Goal: Task Accomplishment & Management: Complete application form

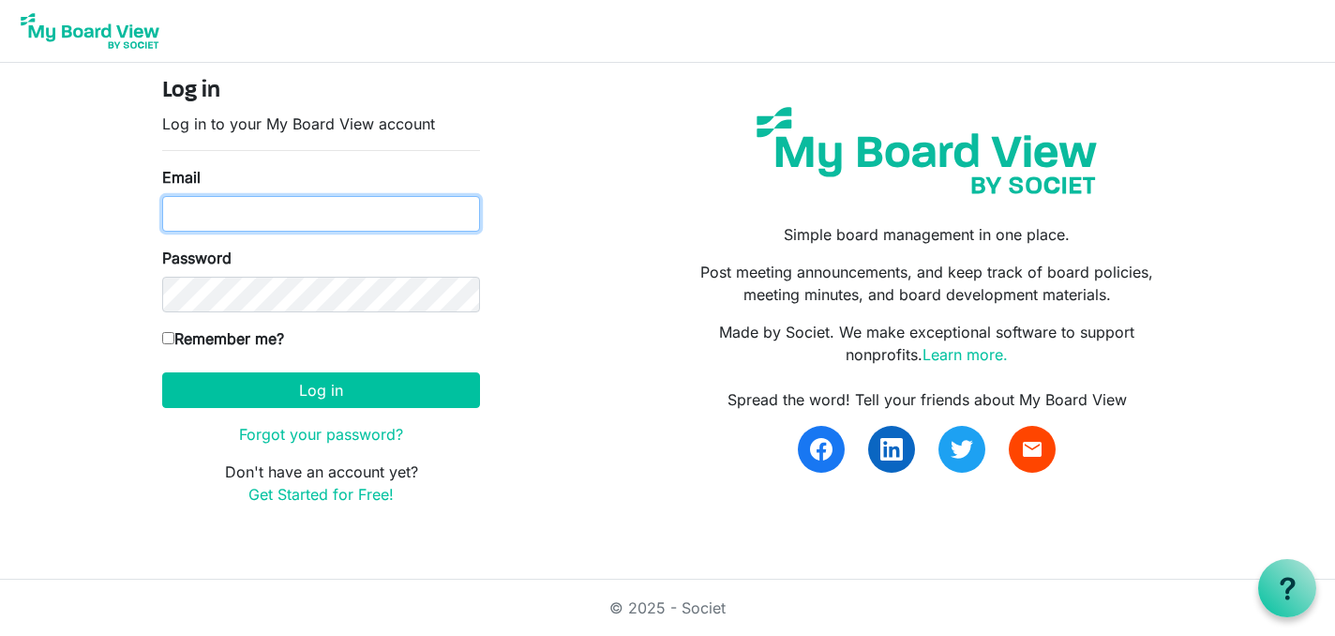
click at [235, 214] on input "Email" at bounding box center [321, 214] width 318 height 36
type input "davisk@westonka.k12.mn.us"
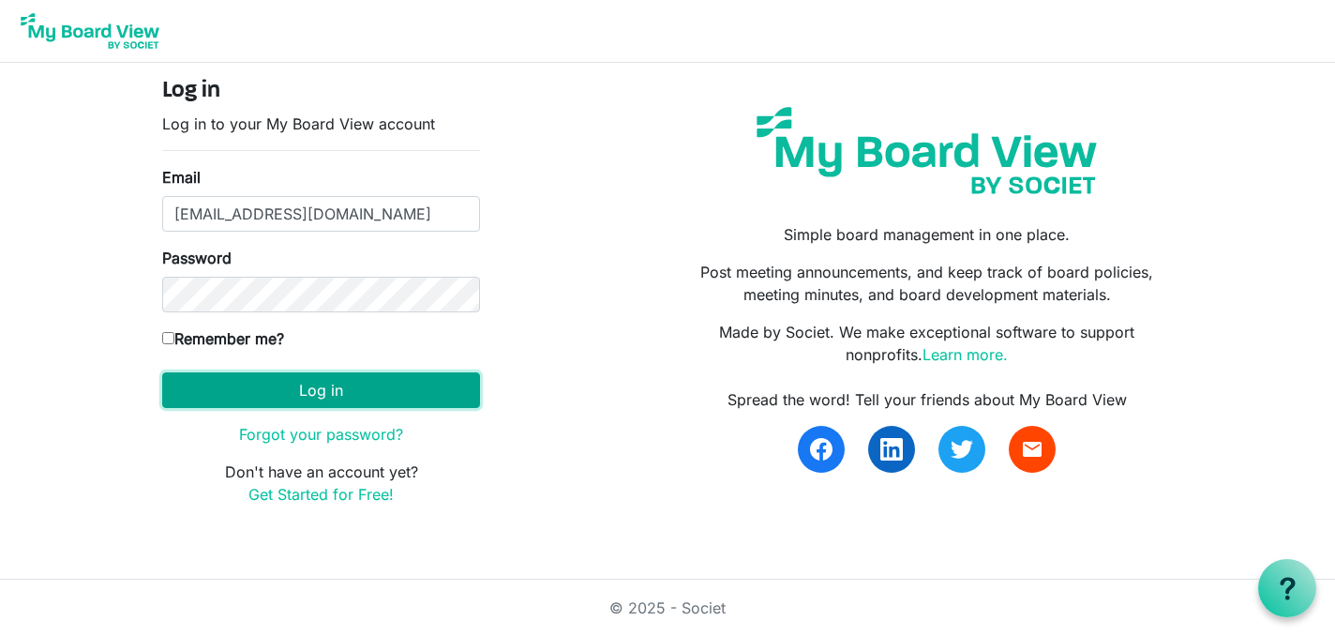
click at [437, 391] on button "Log in" at bounding box center [321, 390] width 318 height 36
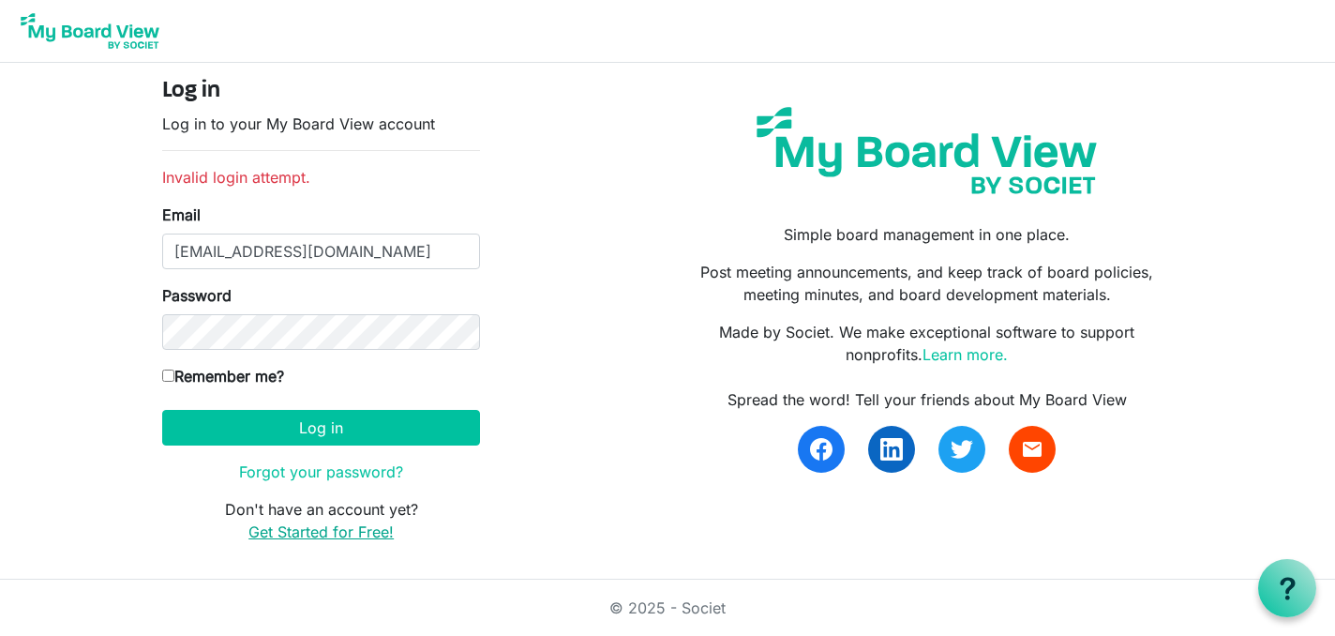
click at [328, 524] on link "Get Started for Free!" at bounding box center [320, 531] width 145 height 19
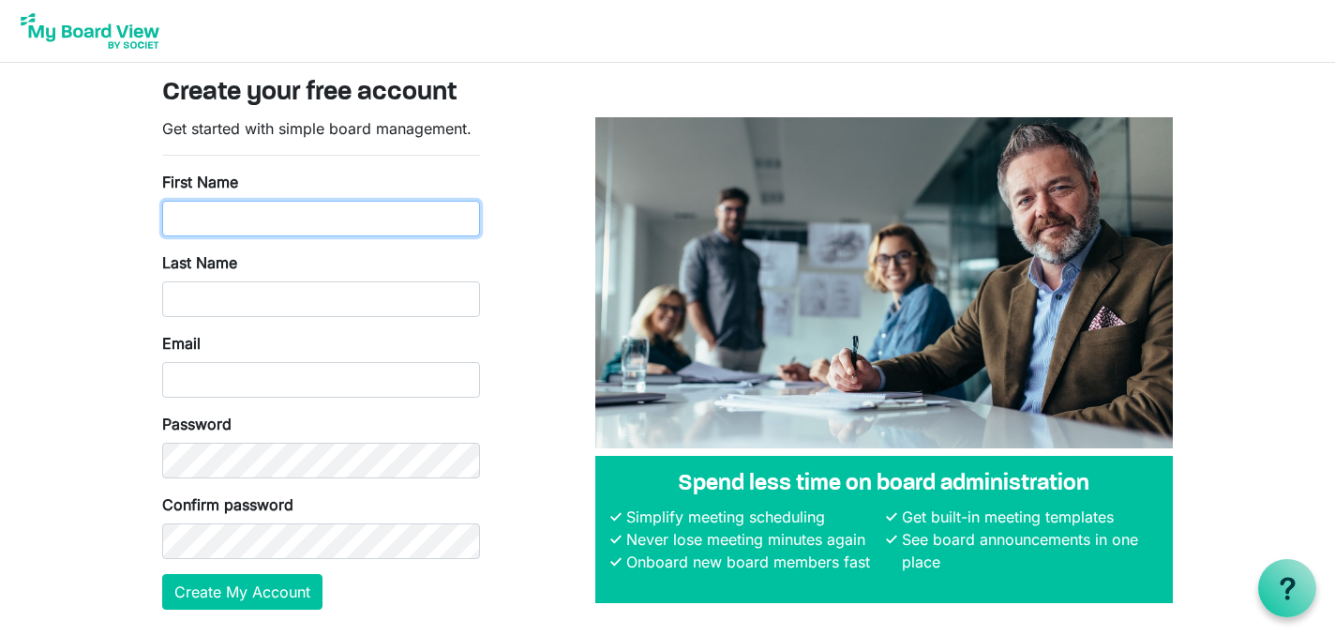
click at [261, 226] on input "First Name" at bounding box center [321, 219] width 318 height 36
type input "Katie"
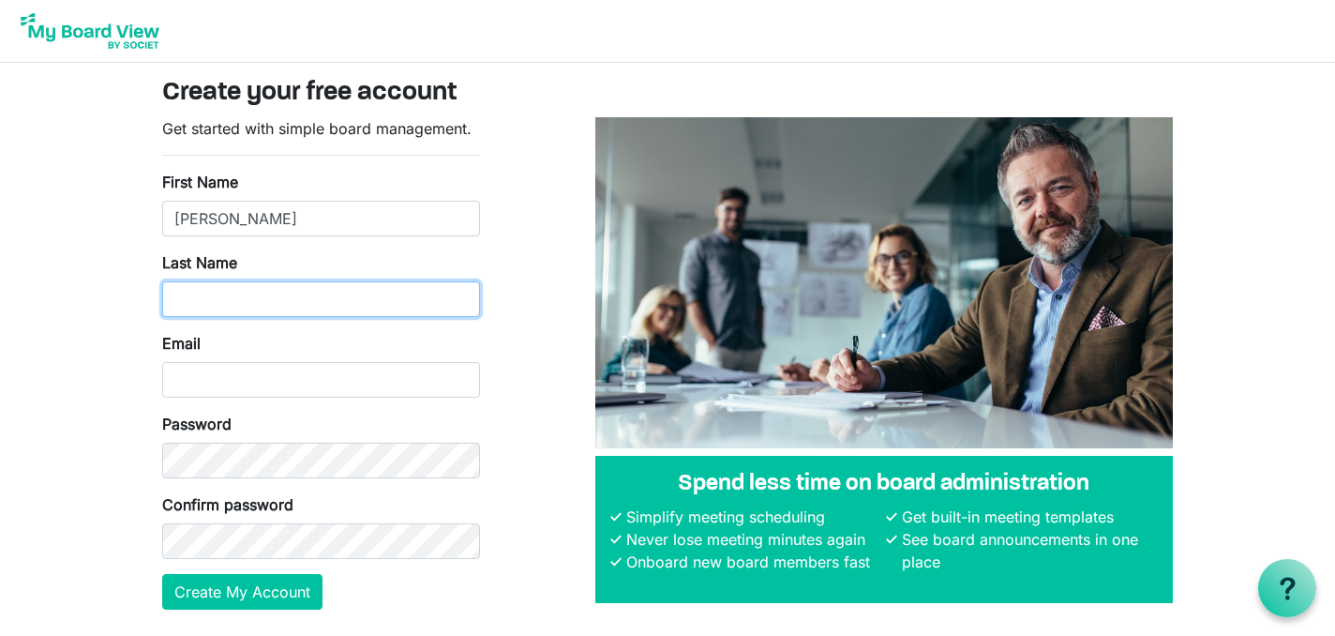
click at [255, 302] on input "Last Name" at bounding box center [321, 299] width 318 height 36
type input "Davis"
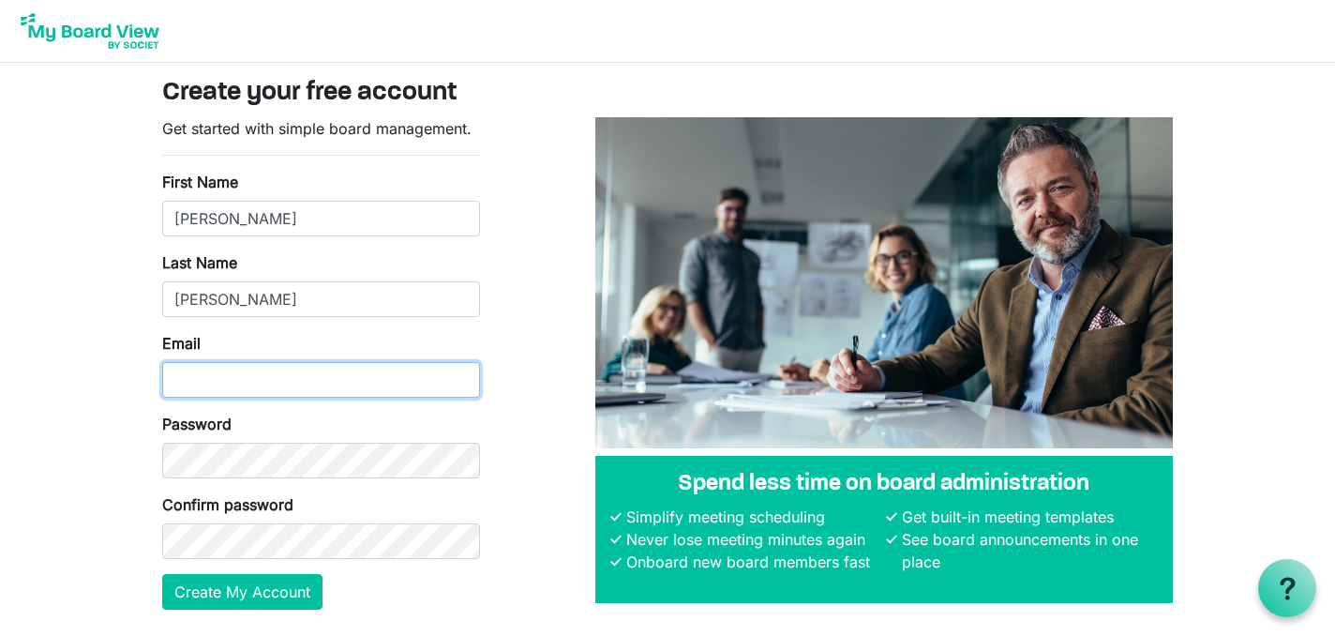
click at [247, 381] on input "Email" at bounding box center [321, 380] width 318 height 36
type input "davisk@westonka.k12.mn.us"
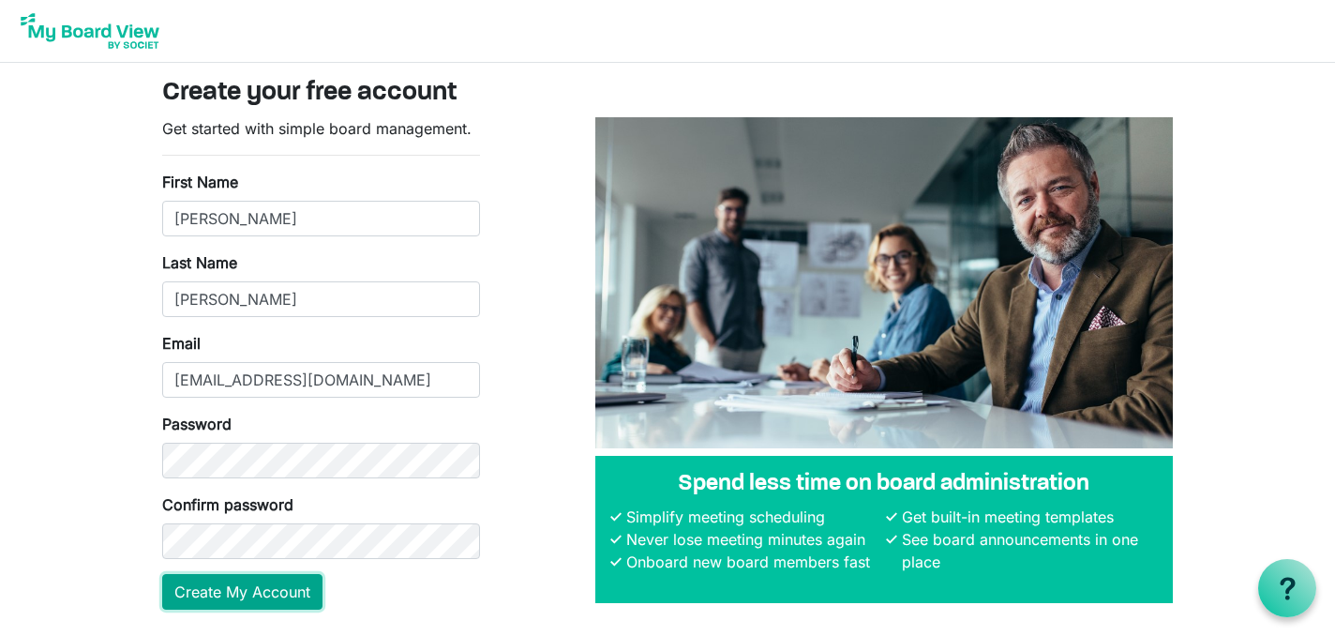
click at [292, 593] on button "Create My Account" at bounding box center [242, 592] width 160 height 36
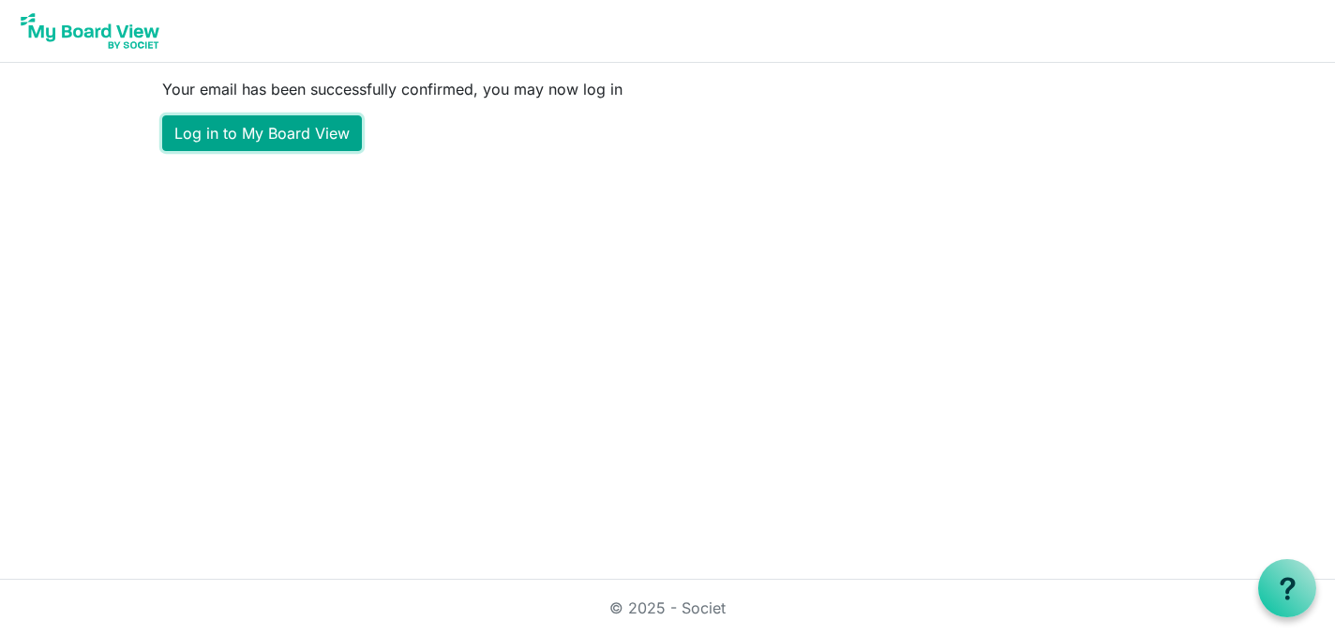
click at [285, 134] on link "Log in to My Board View" at bounding box center [262, 133] width 200 height 36
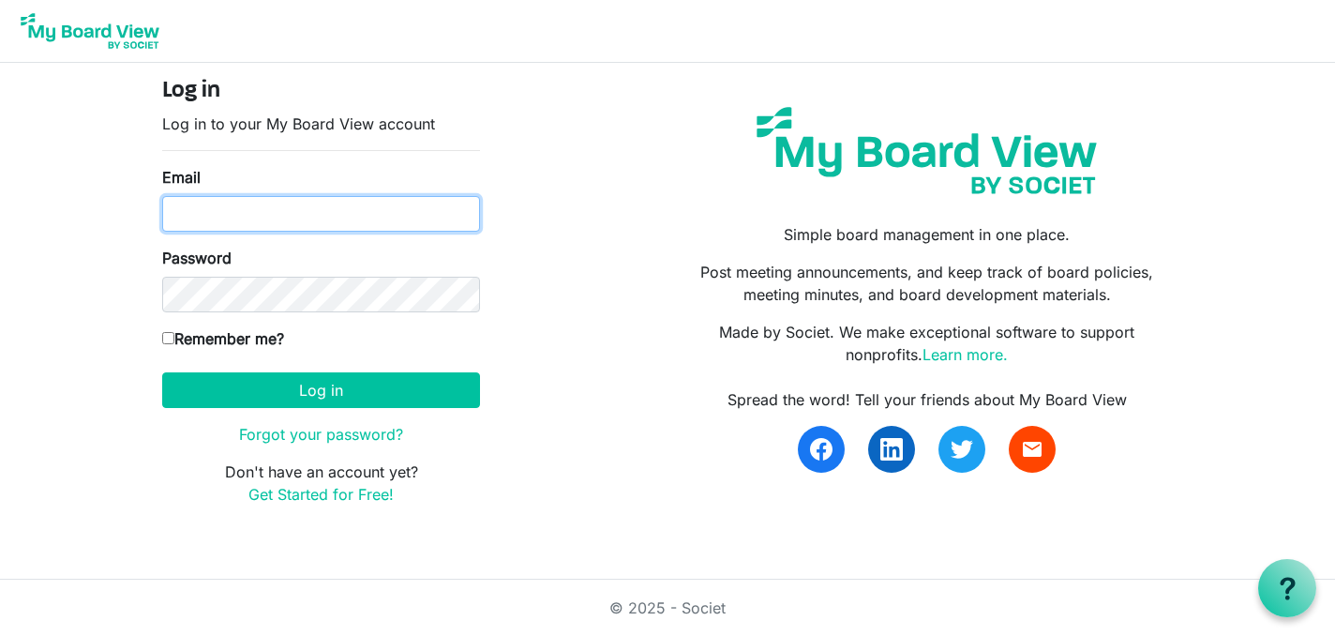
click at [232, 215] on input "Email" at bounding box center [321, 214] width 318 height 36
type input "davisk@westonka.k12.mn.us"
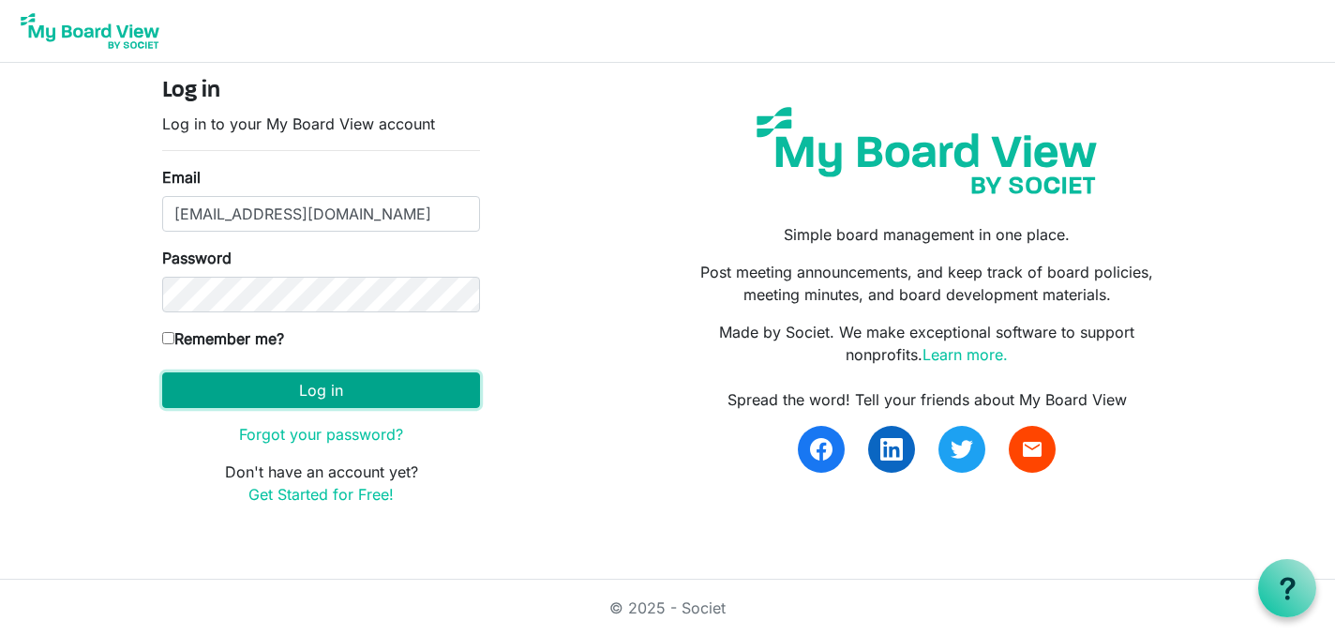
click at [390, 400] on button "Log in" at bounding box center [321, 390] width 318 height 36
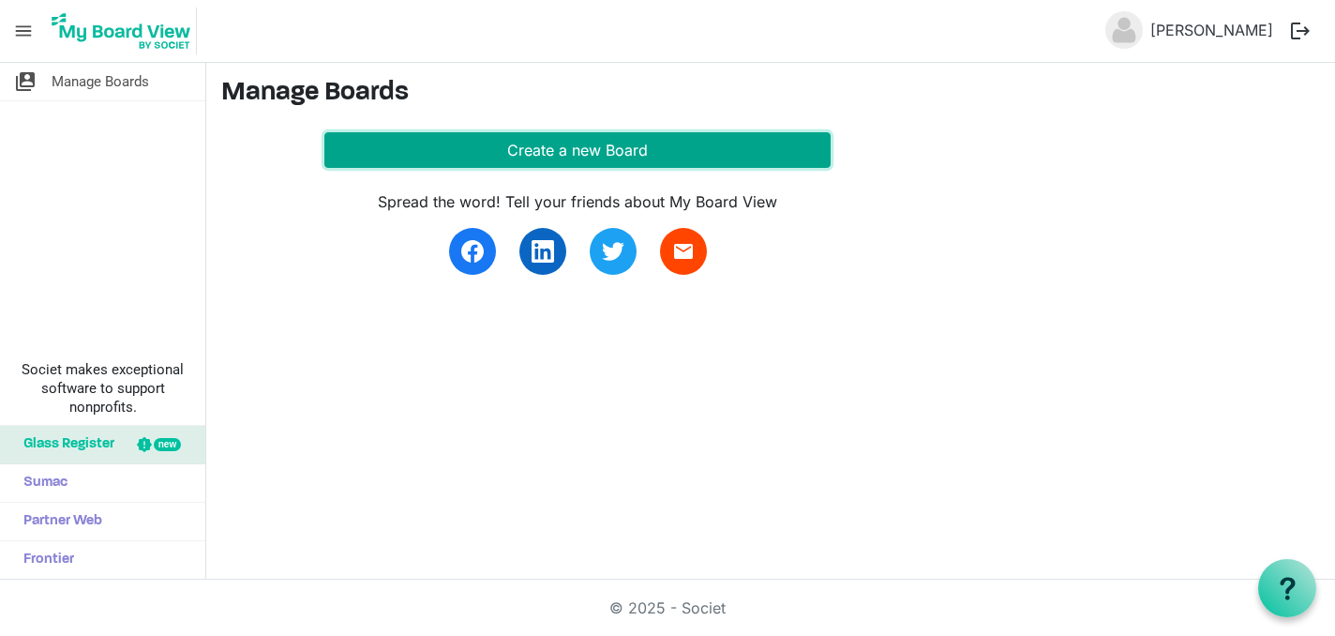
click at [501, 147] on button "Create a new Board" at bounding box center [577, 150] width 506 height 36
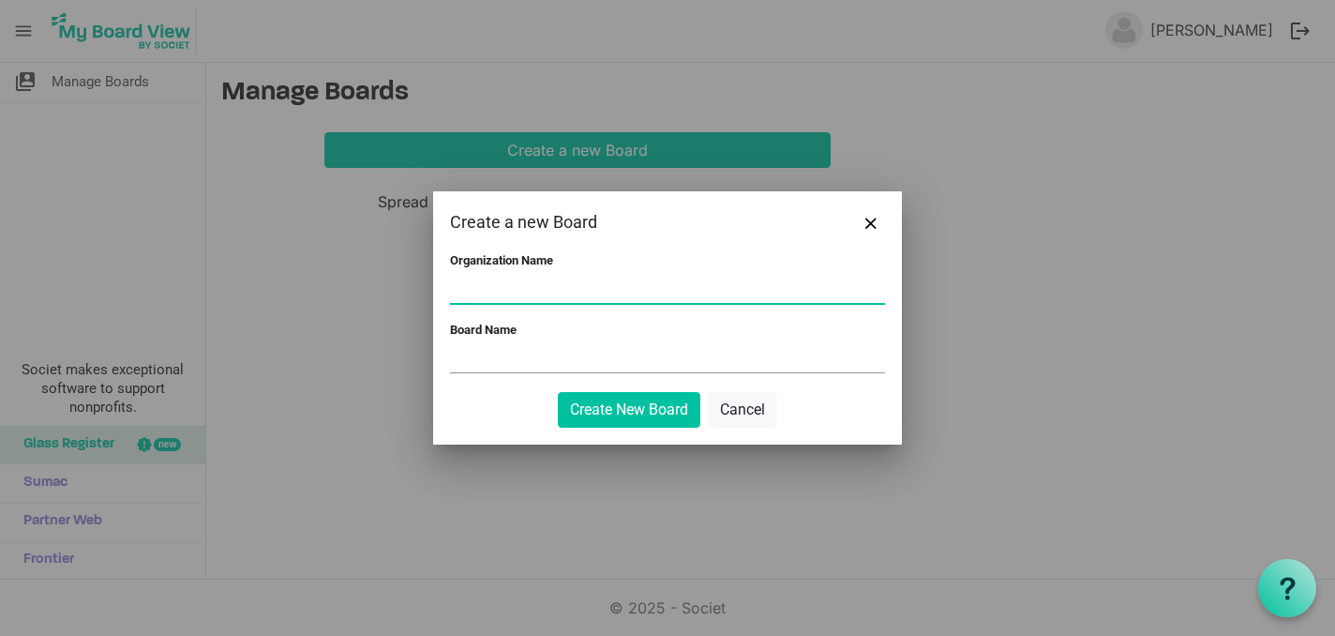
click at [513, 295] on input "Organization Name" at bounding box center [667, 289] width 435 height 28
click at [467, 289] on input "CHaska Hawks Footb" at bounding box center [667, 289] width 435 height 28
click at [563, 293] on input "Chaska Hawks Footb" at bounding box center [667, 289] width 435 height 28
type input "Chaska Hawks Football"
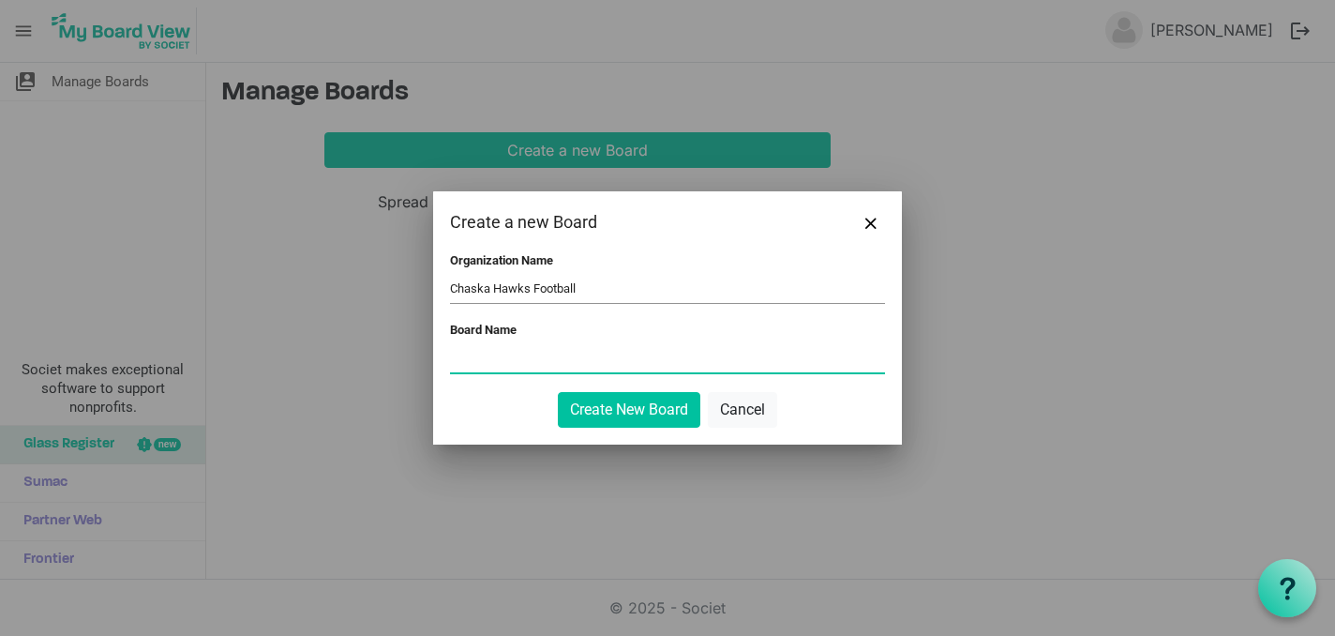
click at [502, 356] on input "Board Name" at bounding box center [667, 358] width 435 height 28
click at [451, 360] on input "Hawk Raise" at bounding box center [667, 358] width 435 height 28
type input "2025 Hawk Raise"
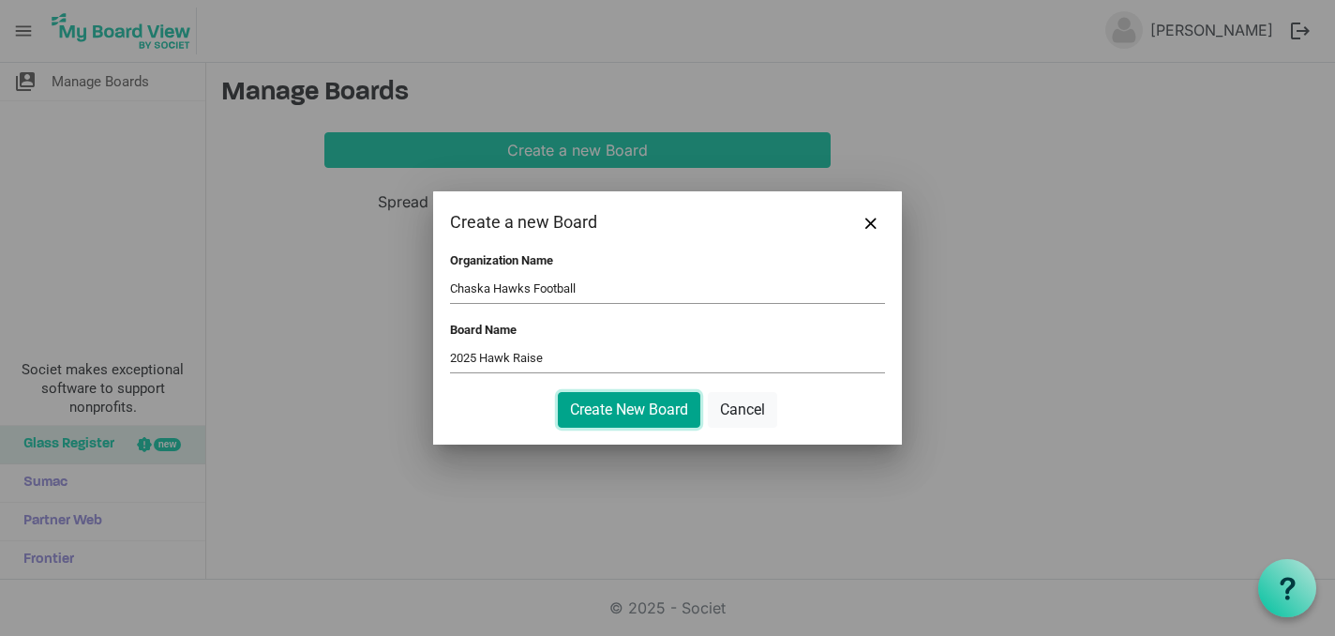
click at [629, 415] on button "Create New Board" at bounding box center [629, 410] width 143 height 36
click at [633, 413] on button "Create New Board" at bounding box center [629, 410] width 143 height 36
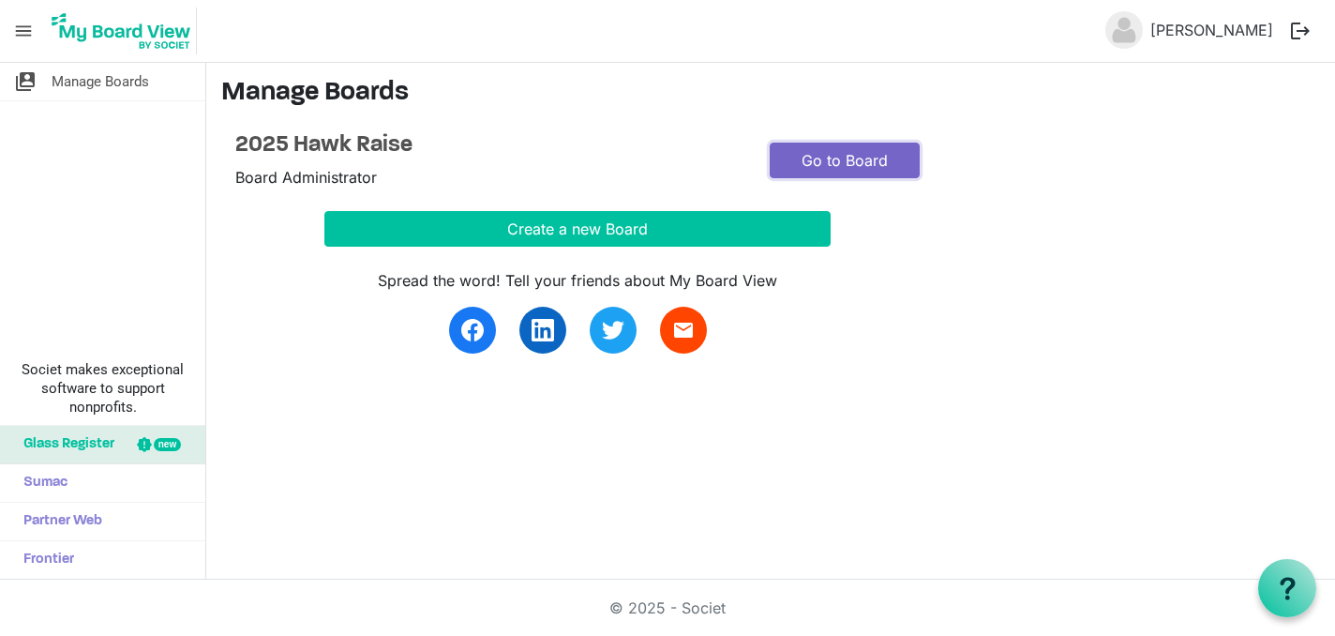
click at [863, 162] on link "Go to Board" at bounding box center [845, 161] width 150 height 36
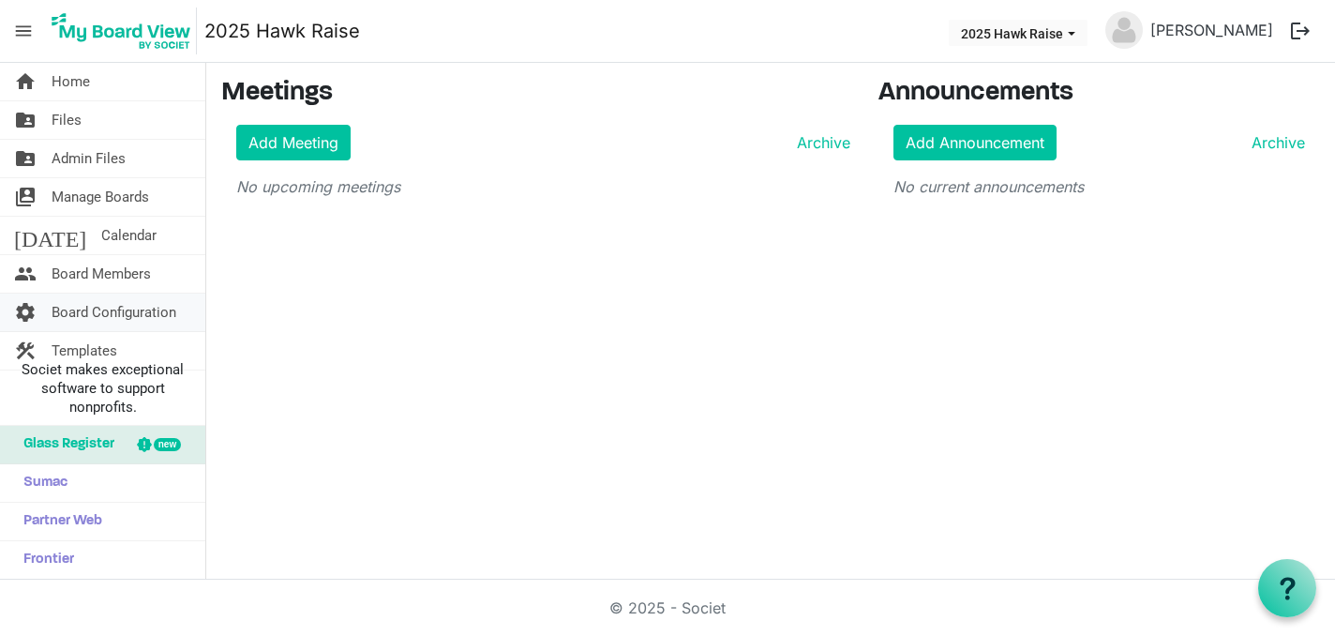
click at [135, 313] on span "Board Configuration" at bounding box center [114, 312] width 125 height 38
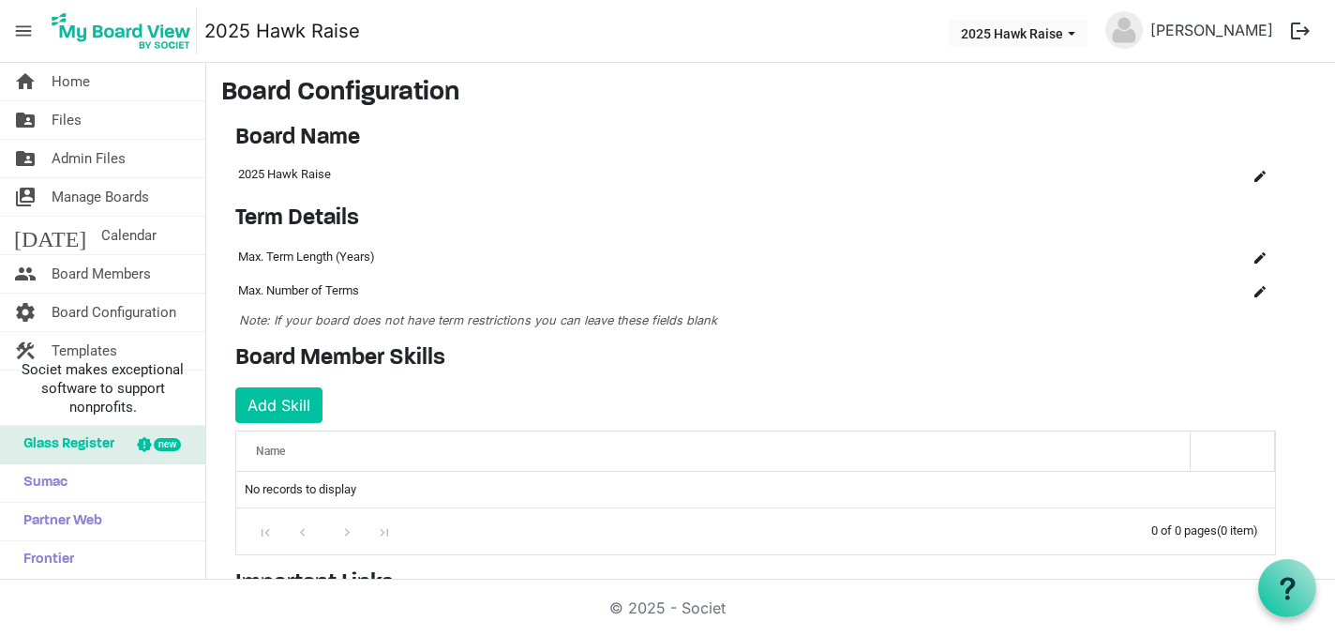
click at [23, 32] on span "menu" at bounding box center [24, 31] width 36 height 36
